Goal: Book appointment/travel/reservation

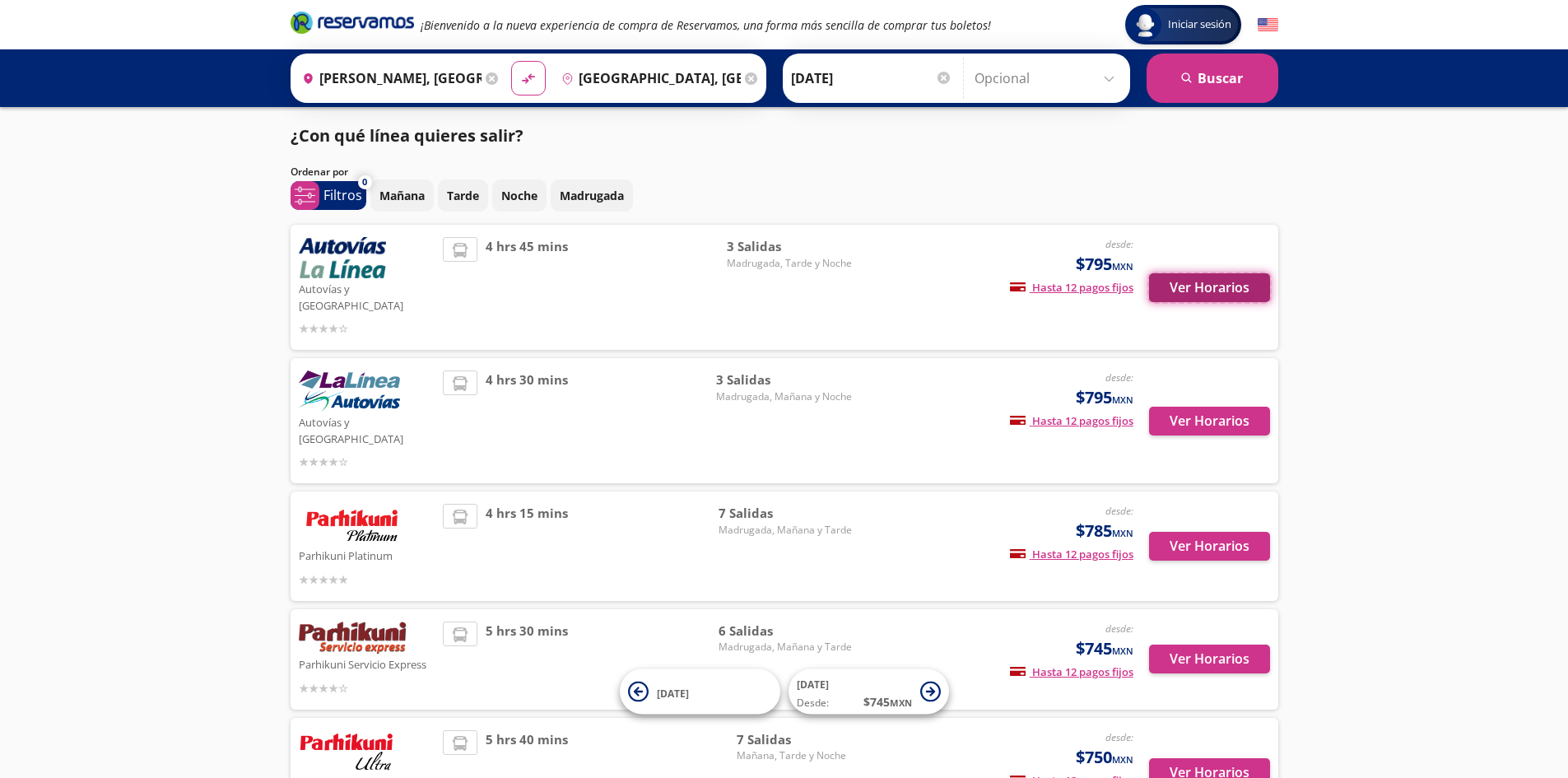
click at [1228, 277] on button "Ver Horarios" at bounding box center [1209, 288] width 121 height 29
click at [1184, 406] on button "Ver Horarios" at bounding box center [1209, 421] width 121 height 29
click at [1201, 532] on button "Ver Horarios" at bounding box center [1209, 546] width 121 height 29
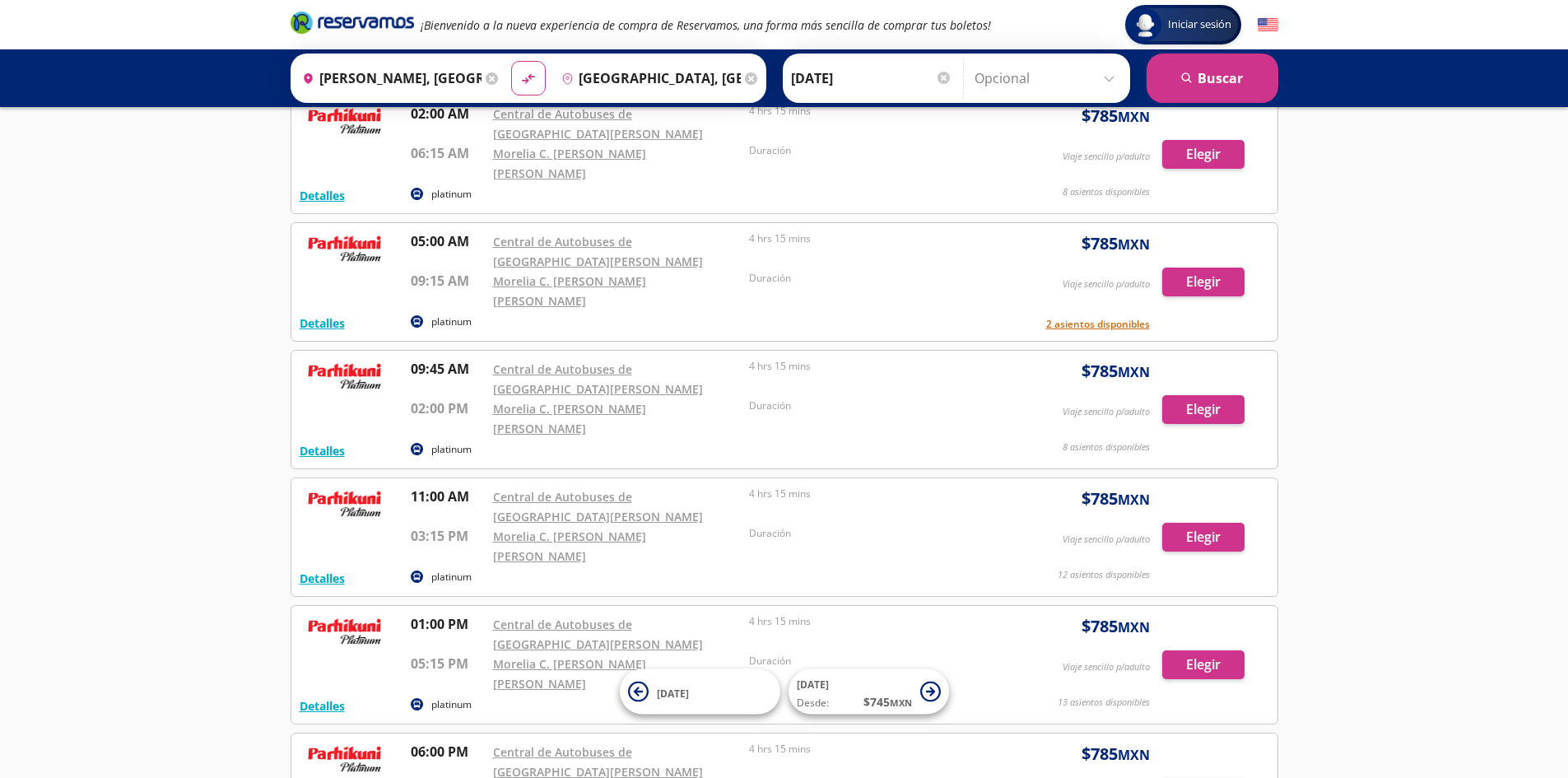
scroll to position [247, 0]
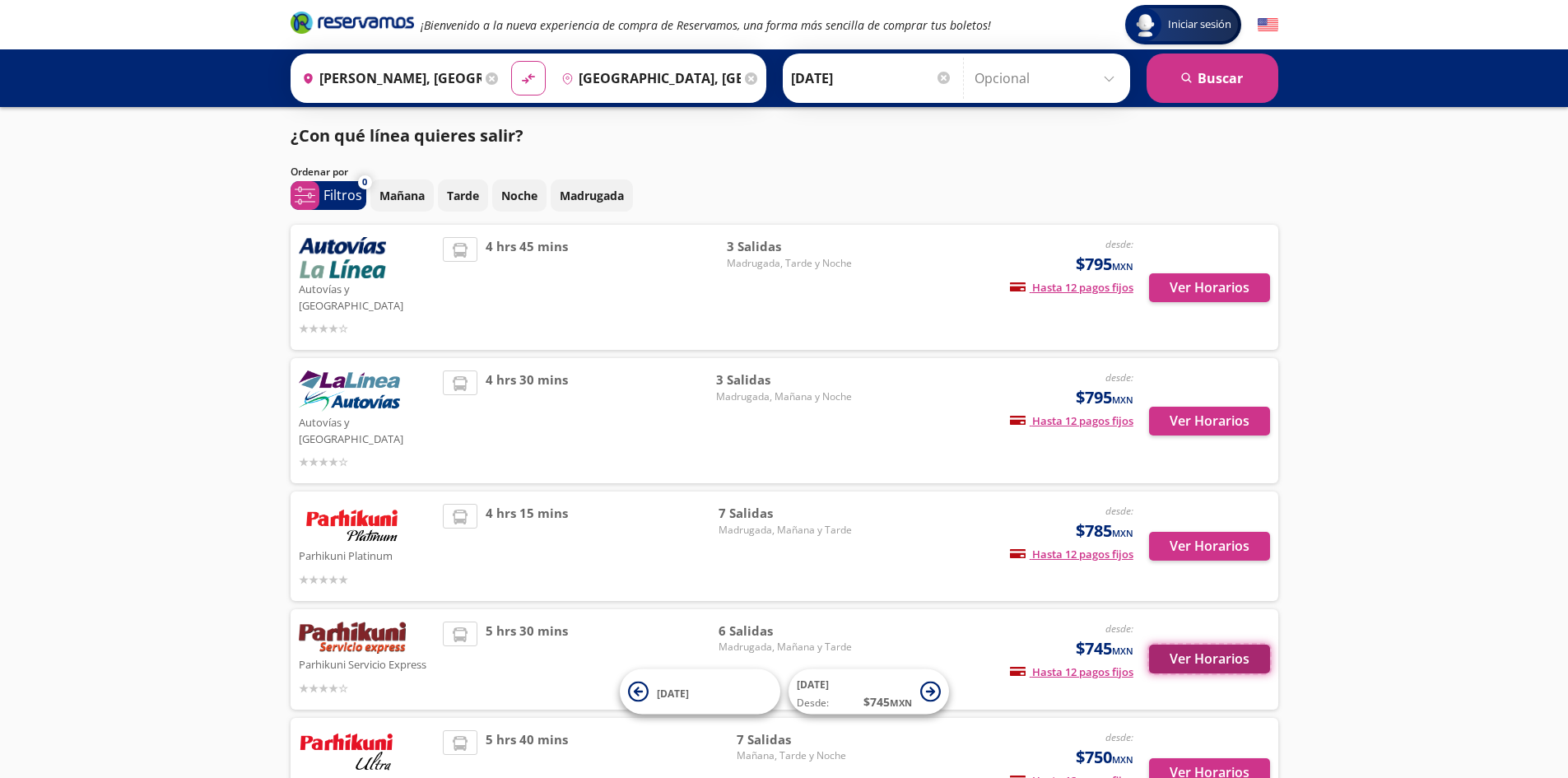
click at [1207, 644] on button "Ver Horarios" at bounding box center [1209, 659] width 121 height 29
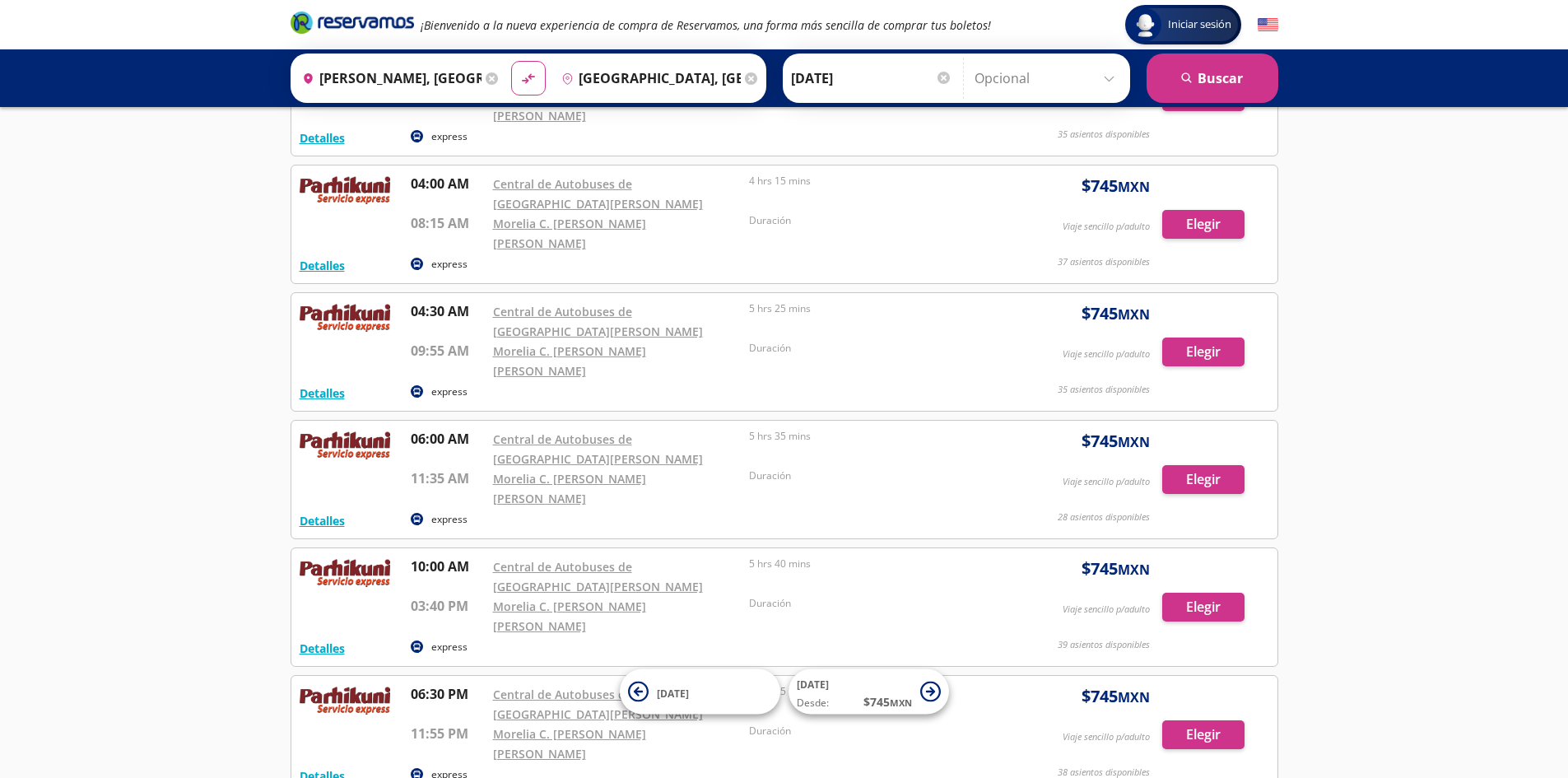
scroll to position [164, 0]
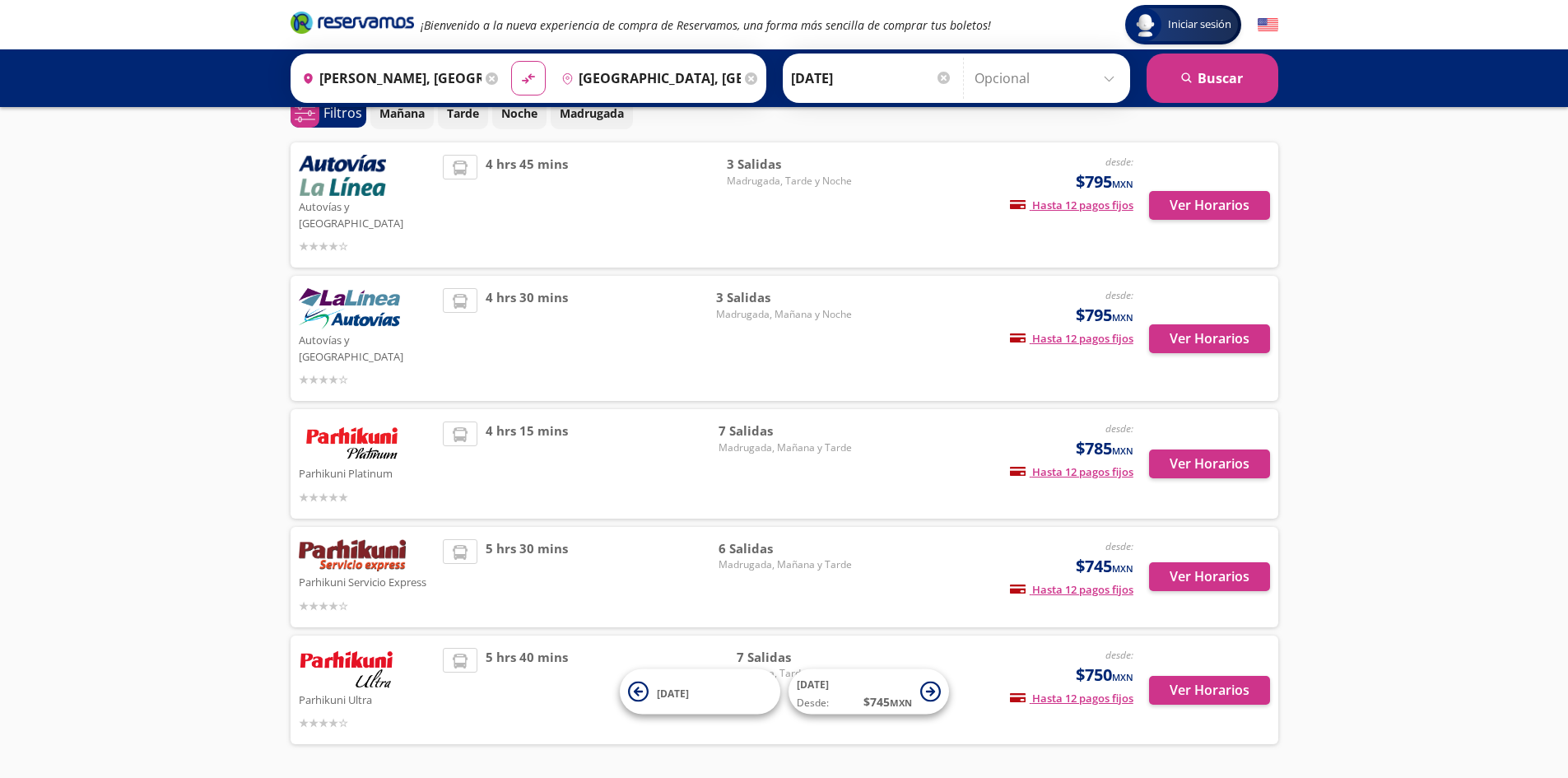
scroll to position [107, 0]
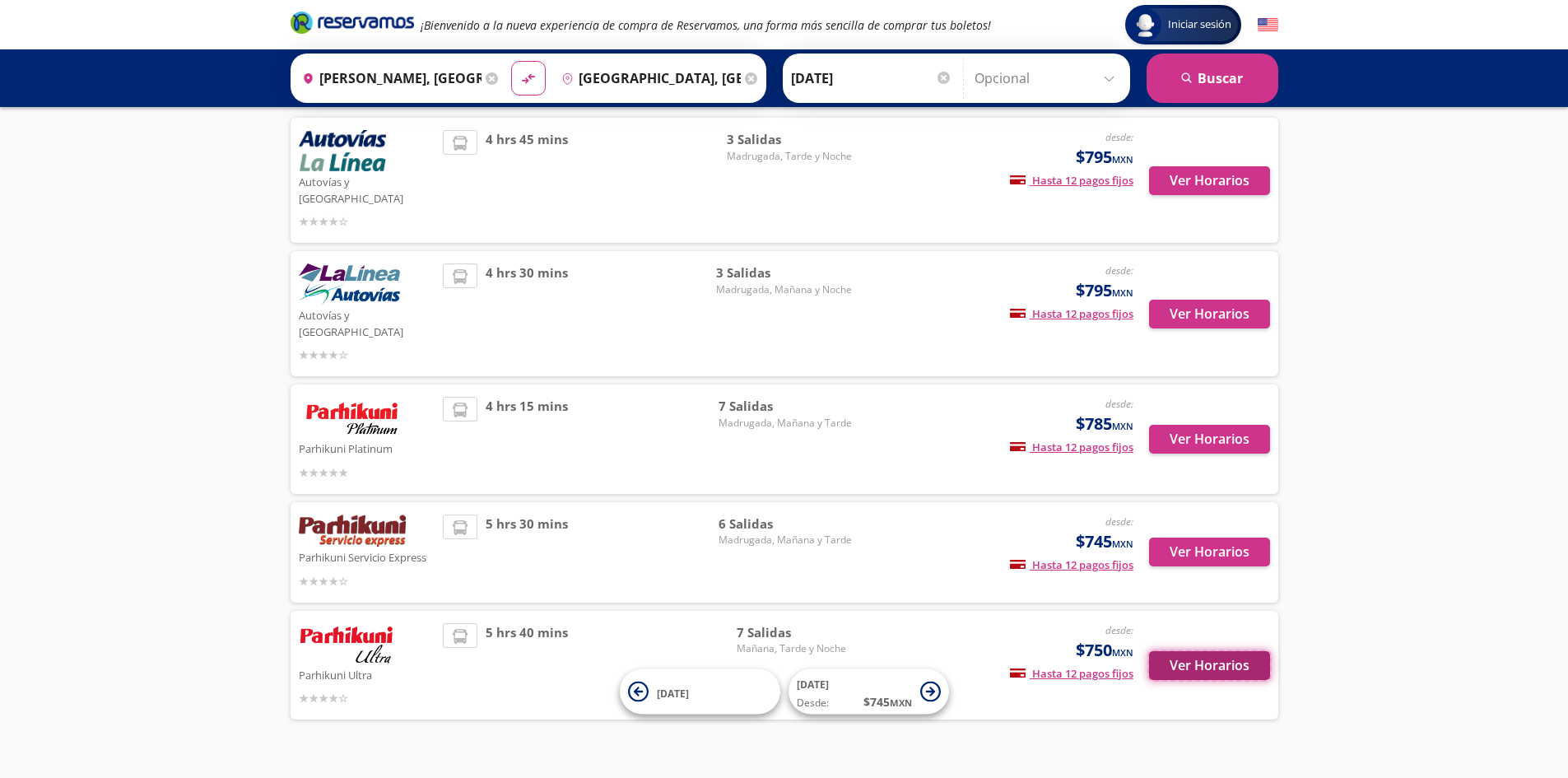
click at [1206, 651] on button "Ver Horarios" at bounding box center [1209, 665] width 121 height 29
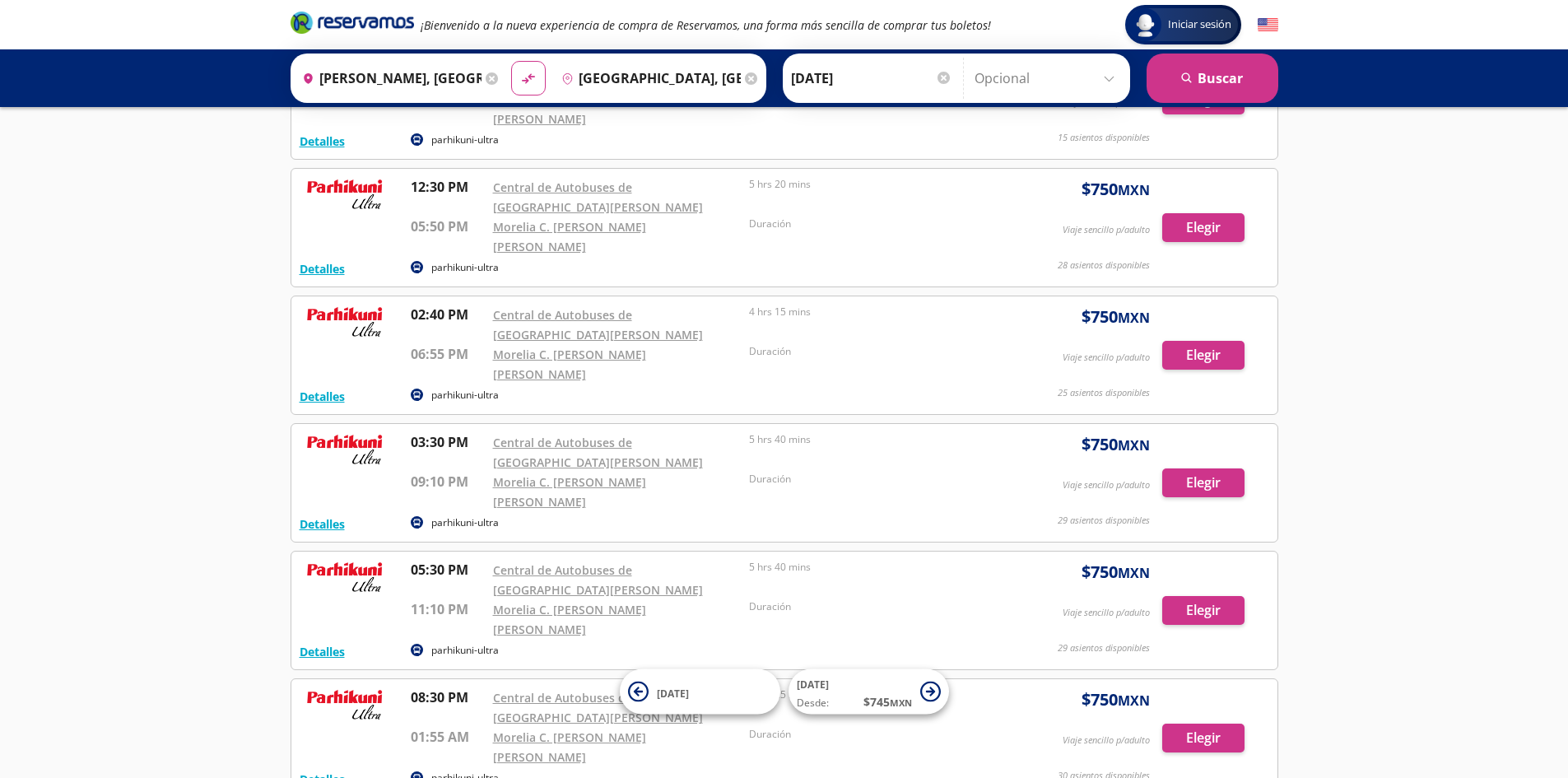
scroll to position [156, 0]
click at [333, 516] on button "Detalles" at bounding box center [322, 525] width 45 height 17
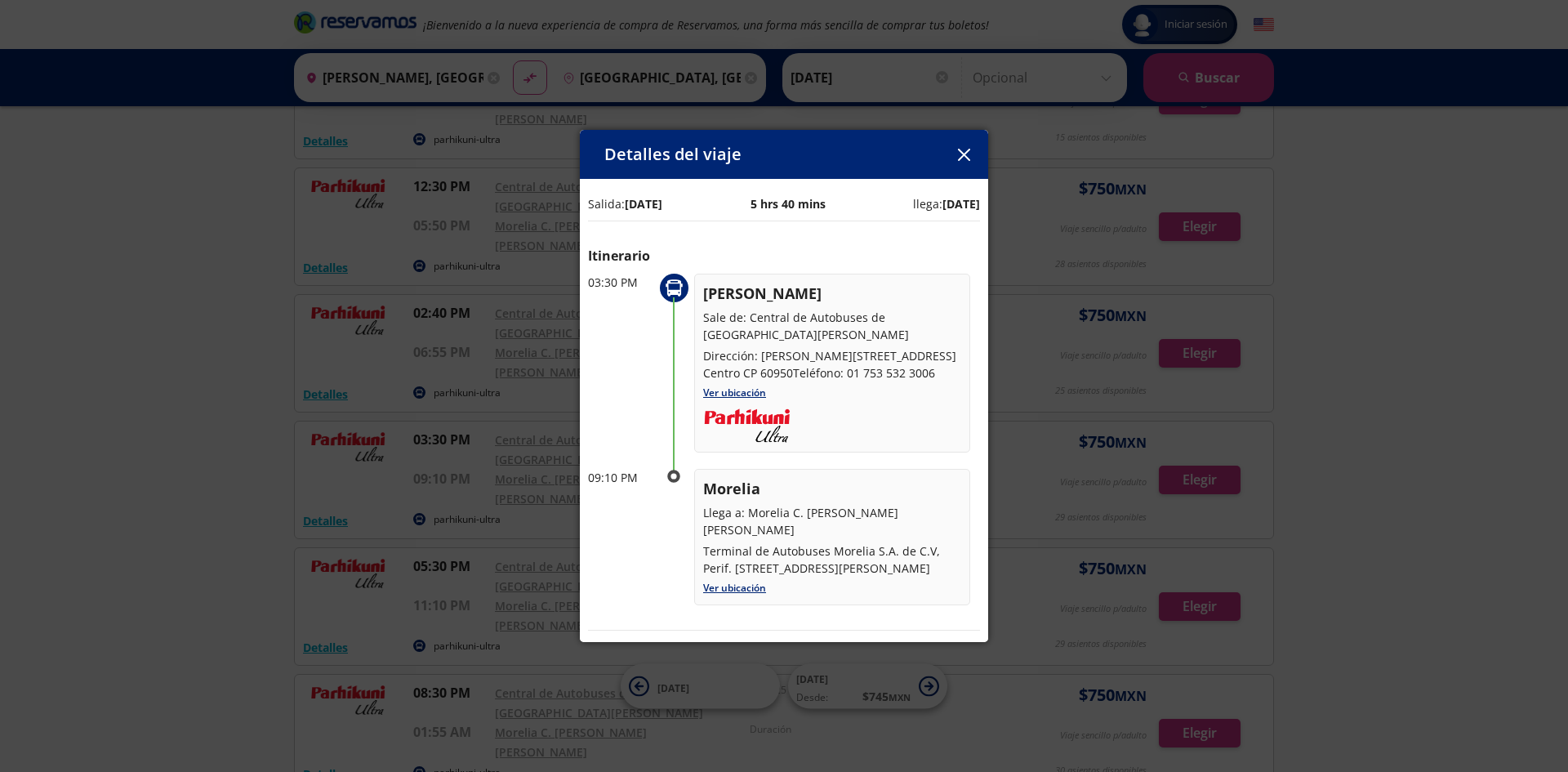
click at [968, 157] on icon "button" at bounding box center [964, 155] width 13 height 13
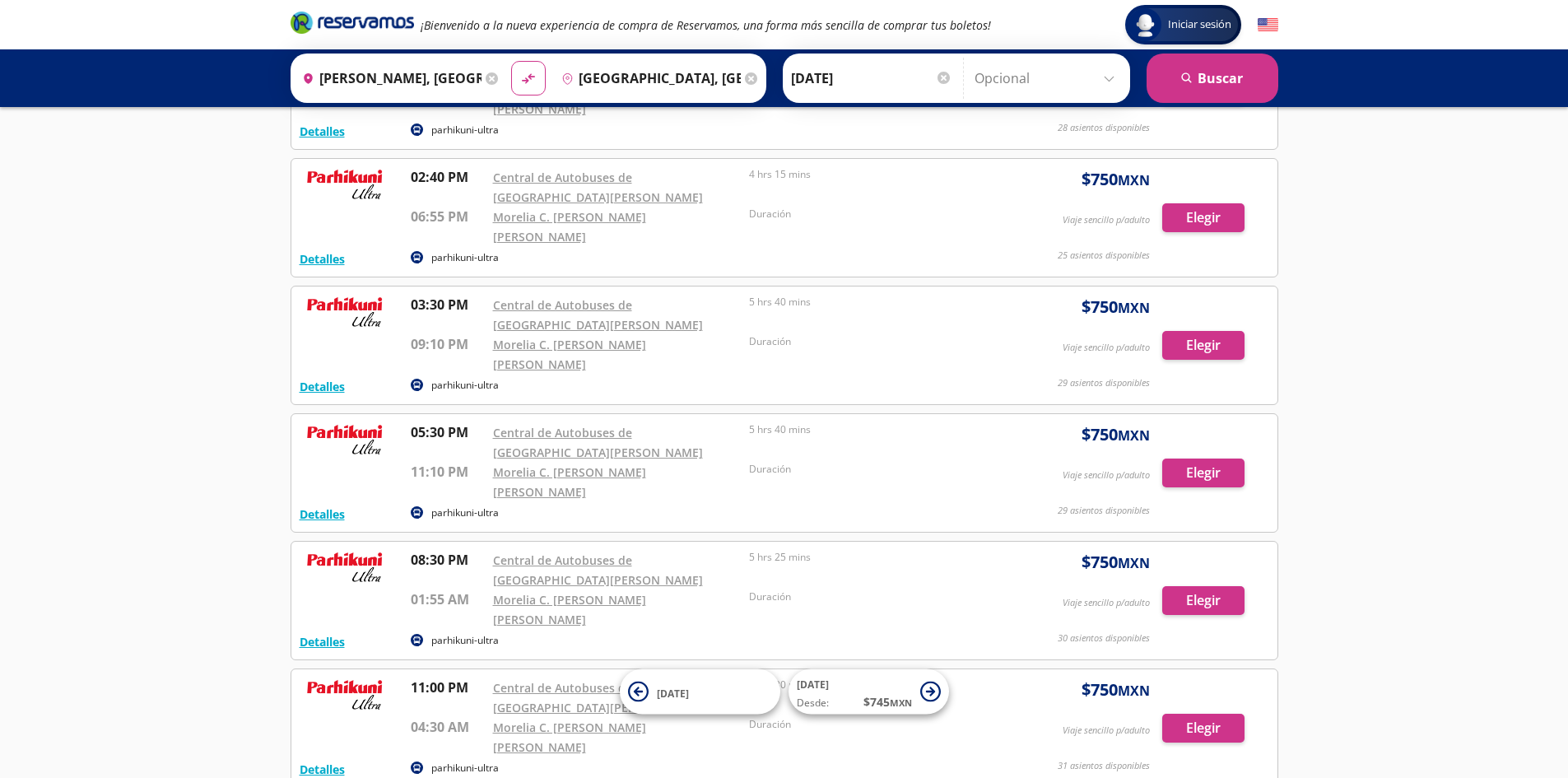
scroll to position [320, 0]
